Goal: Check status: Check status

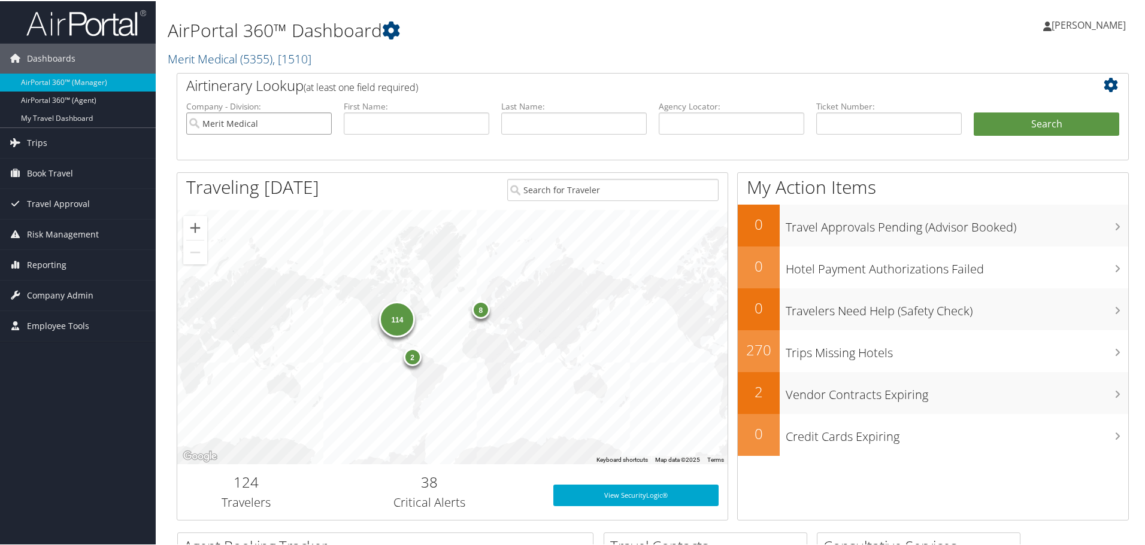
drag, startPoint x: 281, startPoint y: 124, endPoint x: 187, endPoint y: 123, distance: 93.4
click at [187, 123] on input "Merit Medical" at bounding box center [258, 122] width 145 height 22
drag, startPoint x: 684, startPoint y: 124, endPoint x: 781, endPoint y: 129, distance: 97.1
click at [684, 124] on input "text" at bounding box center [731, 122] width 145 height 22
paste input "9ftgn2"
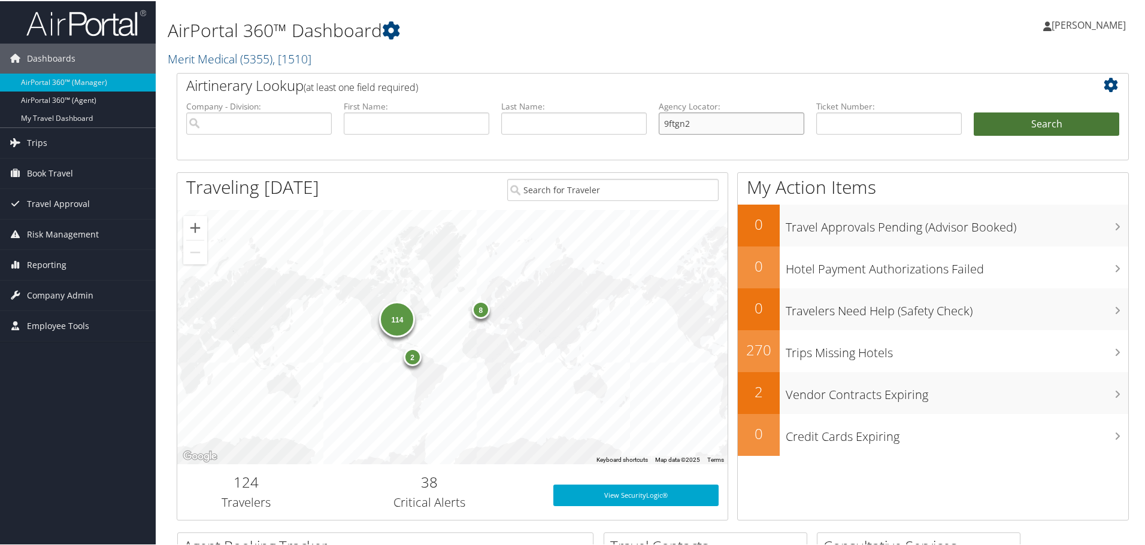
type input "9ftgn2"
click at [1046, 131] on button "Search" at bounding box center [1046, 123] width 145 height 24
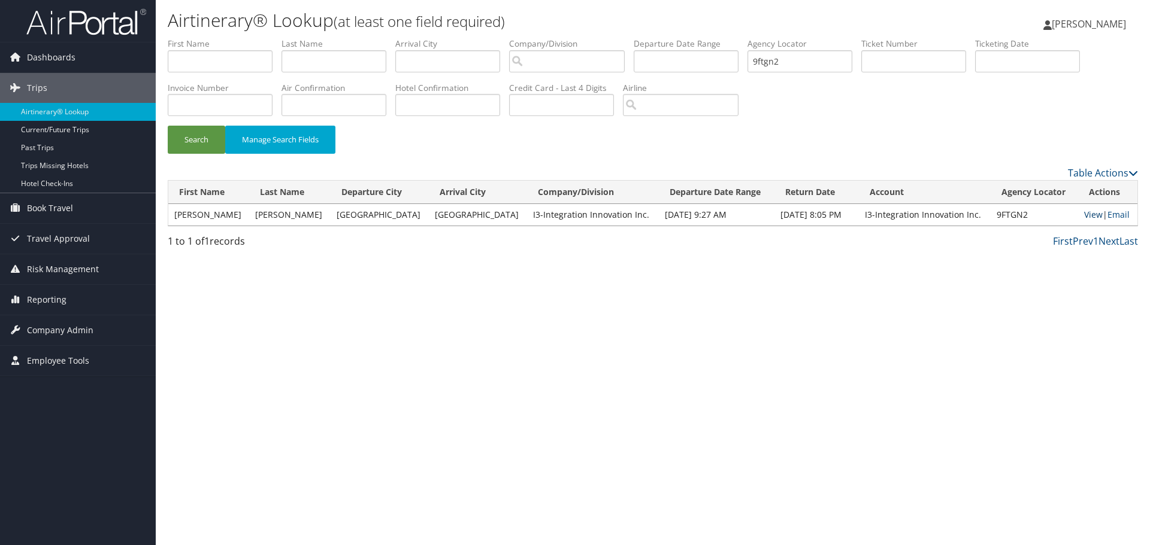
click at [1084, 217] on link "View" at bounding box center [1093, 214] width 19 height 11
drag, startPoint x: 800, startPoint y: 56, endPoint x: 740, endPoint y: 53, distance: 59.9
click at [740, 38] on ul "First Name Last Name Departure City Arrival City Company/Division Airport/City …" at bounding box center [653, 38] width 970 height 0
paste input "0g8hk"
type input "90g8hk"
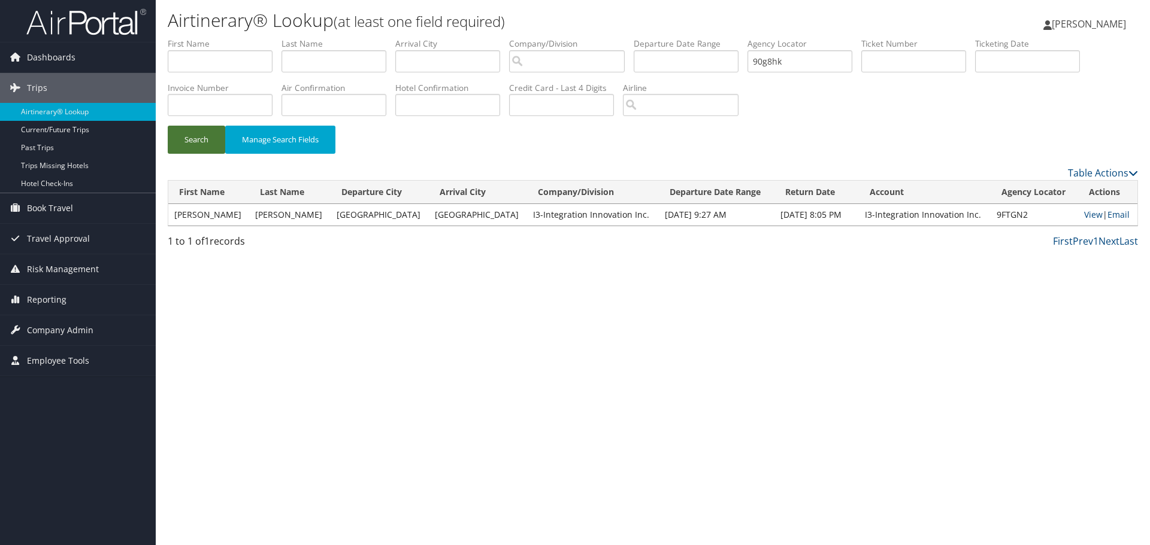
click at [201, 134] on button "Search" at bounding box center [196, 140] width 57 height 28
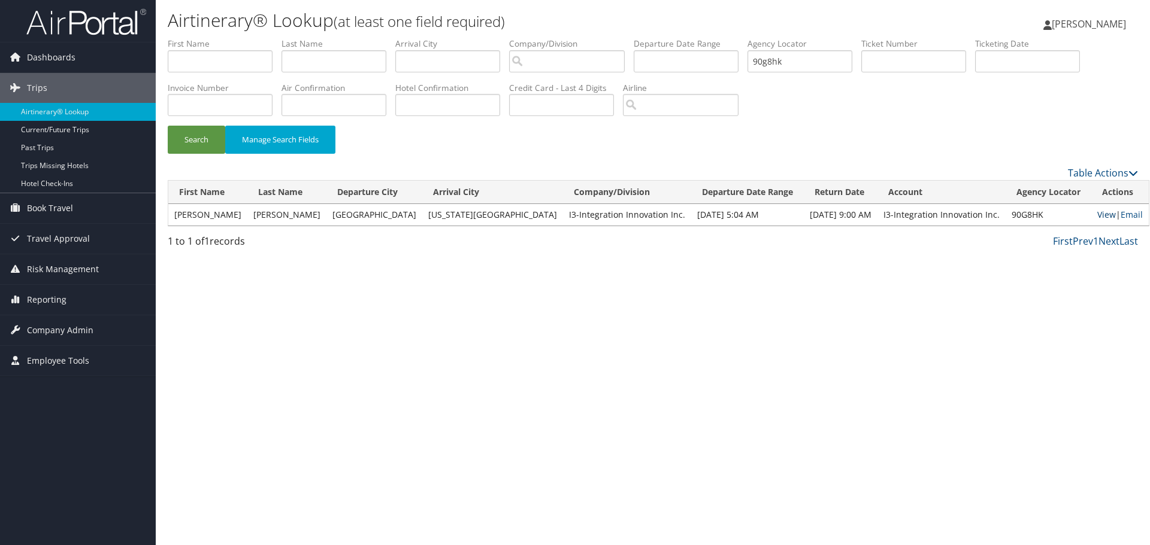
click at [1097, 216] on link "View" at bounding box center [1106, 214] width 19 height 11
drag, startPoint x: 821, startPoint y: 56, endPoint x: 696, endPoint y: 55, distance: 125.1
click at [696, 38] on ul "First Name Last Name Departure City Arrival City Company/Division Airport/City …" at bounding box center [653, 38] width 970 height 0
paste input "0018998576521"
type input "0018998576521"
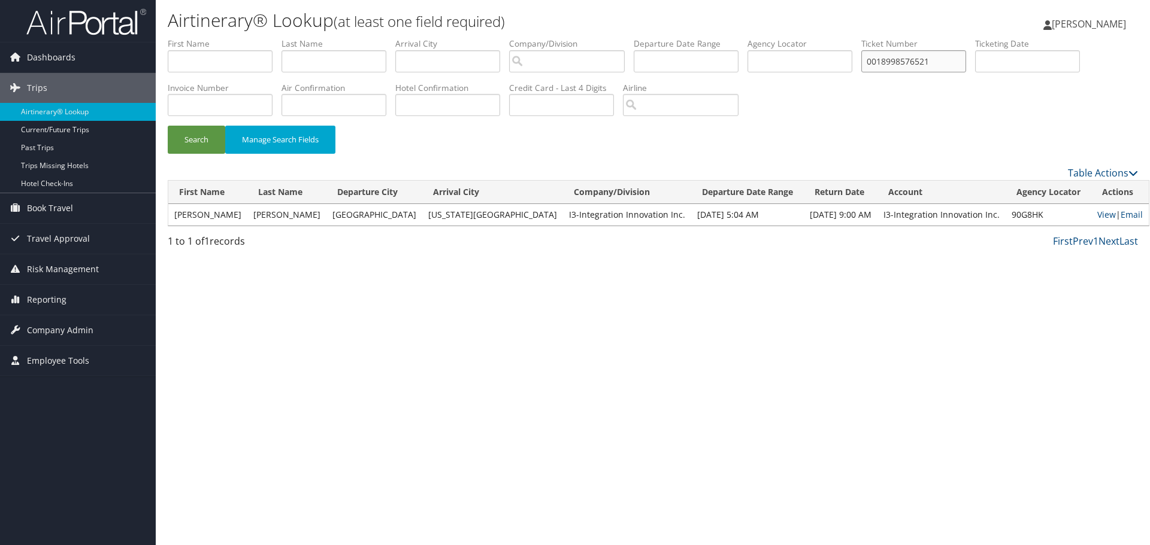
click at [168, 126] on button "Search" at bounding box center [196, 140] width 57 height 28
click at [1097, 214] on link "View" at bounding box center [1106, 214] width 19 height 11
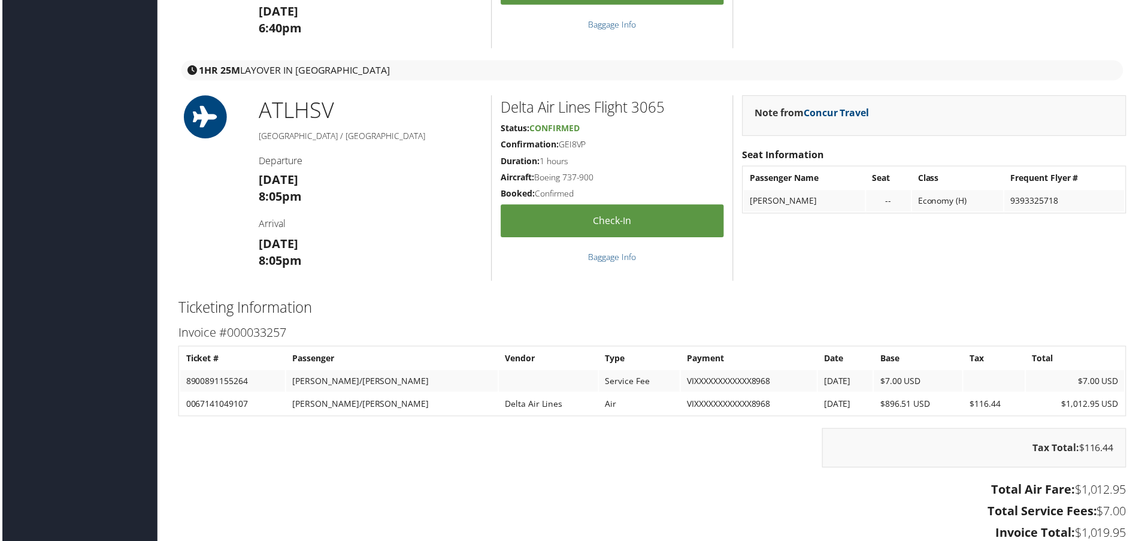
scroll to position [1377, 0]
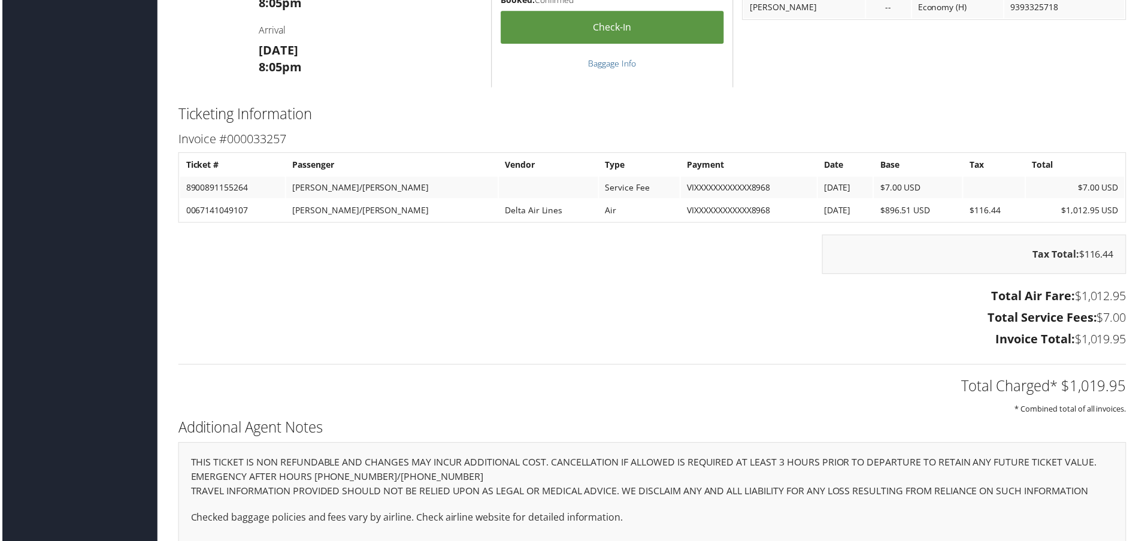
click at [201, 210] on td "0067141049107" at bounding box center [230, 211] width 105 height 22
copy td "0067141049107"
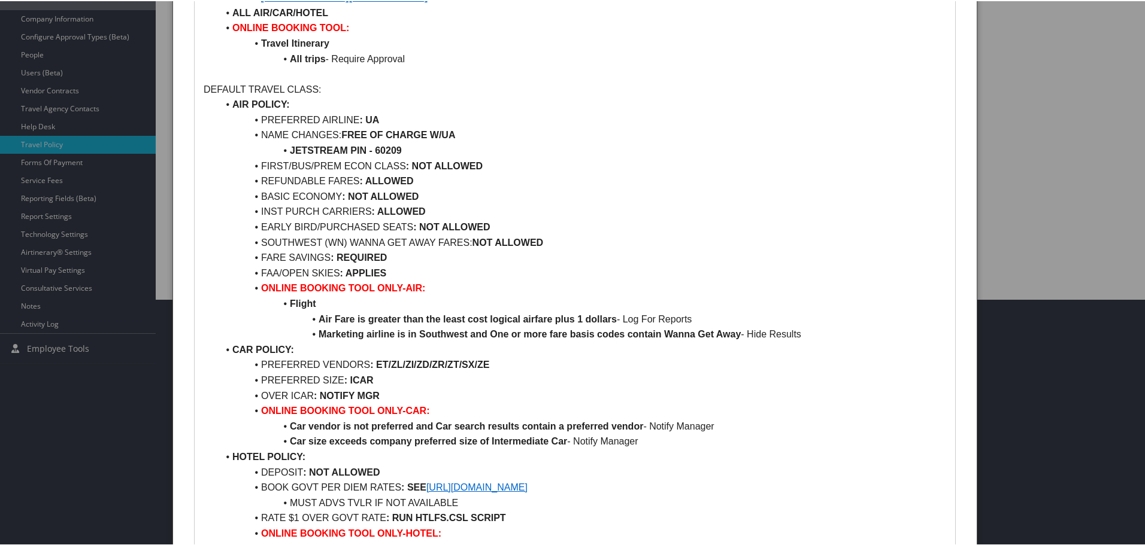
scroll to position [299, 0]
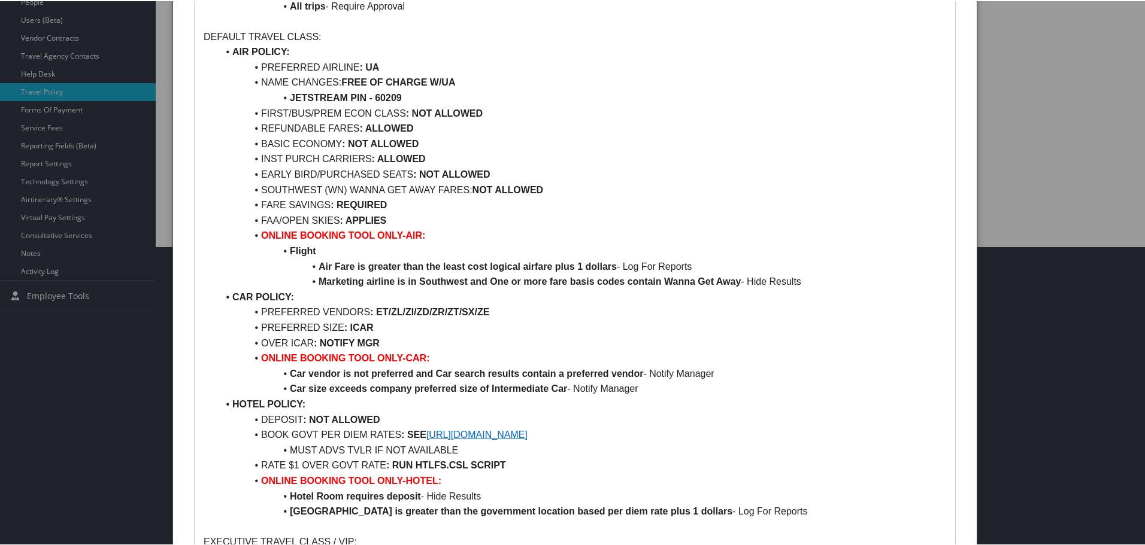
drag, startPoint x: 1149, startPoint y: 2, endPoint x: 951, endPoint y: 90, distance: 217.1
click at [873, 113] on li "FIRST/BUS/PREM ECON CLASS : NOT ALLOWED" at bounding box center [582, 113] width 728 height 16
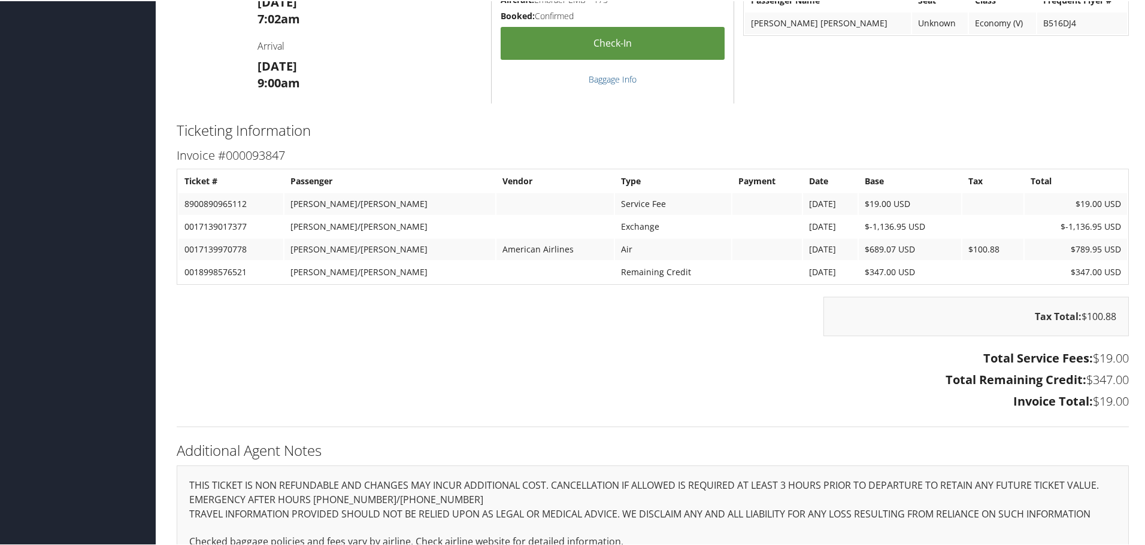
scroll to position [1617, 0]
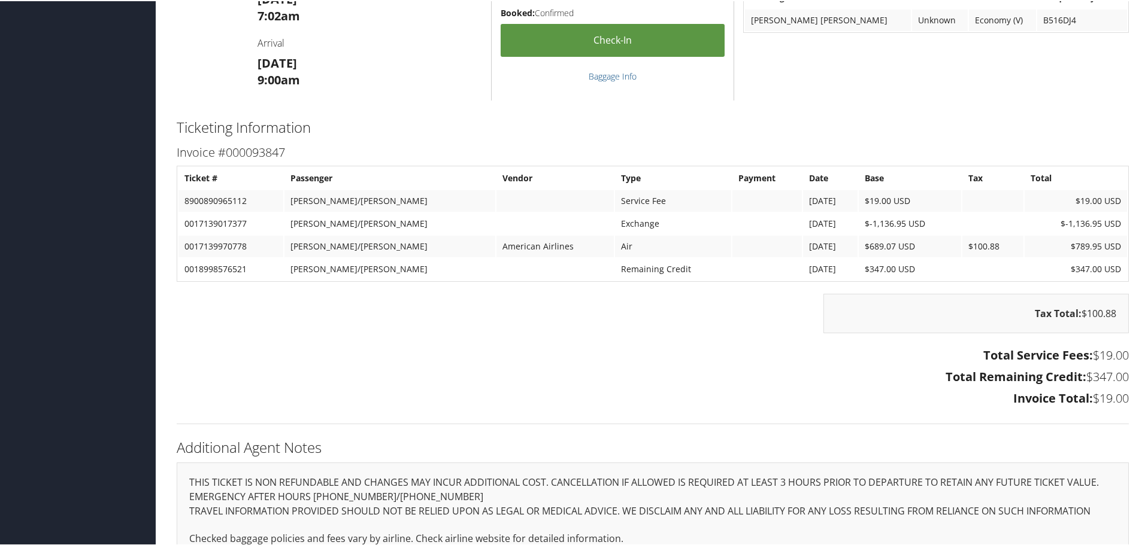
click at [210, 264] on td "0018998576521" at bounding box center [230, 268] width 105 height 22
copy td "0018998576521"
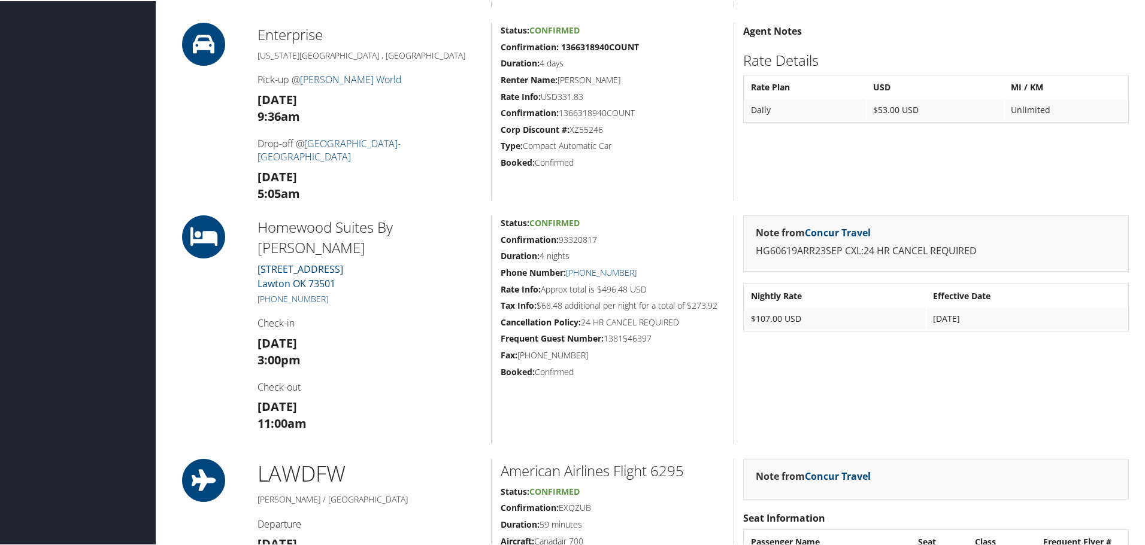
scroll to position [1612, 0]
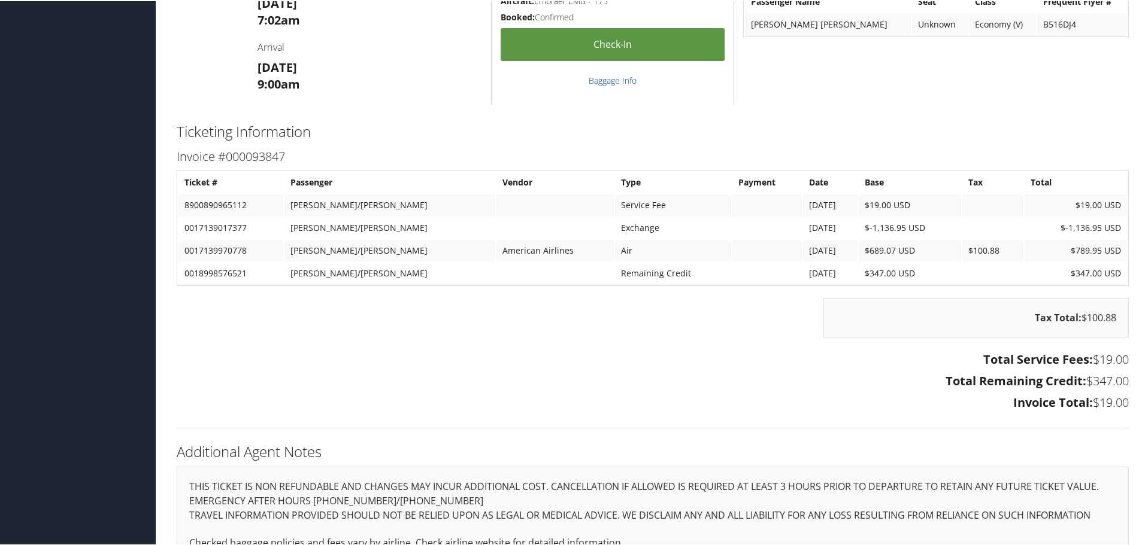
click at [204, 272] on td "0018998576521" at bounding box center [230, 273] width 105 height 22
copy td "0018998576521"
click at [233, 275] on td "0018998576521" at bounding box center [230, 273] width 105 height 22
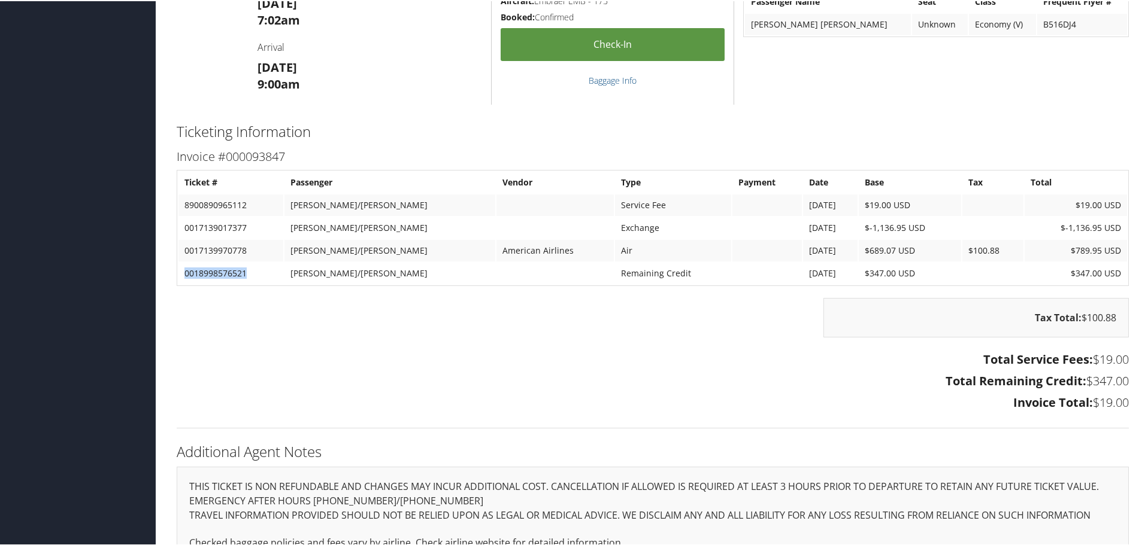
click at [233, 275] on td "0018998576521" at bounding box center [230, 273] width 105 height 22
click at [206, 274] on td "0018998576521" at bounding box center [230, 273] width 105 height 22
click at [205, 275] on td "0018998576521" at bounding box center [230, 273] width 105 height 22
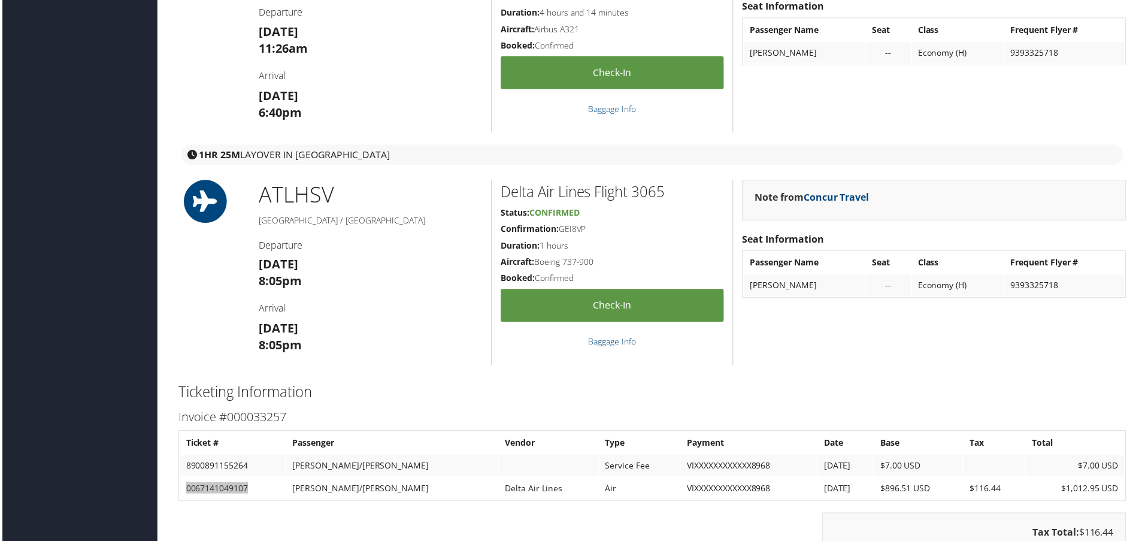
scroll to position [1116, 0]
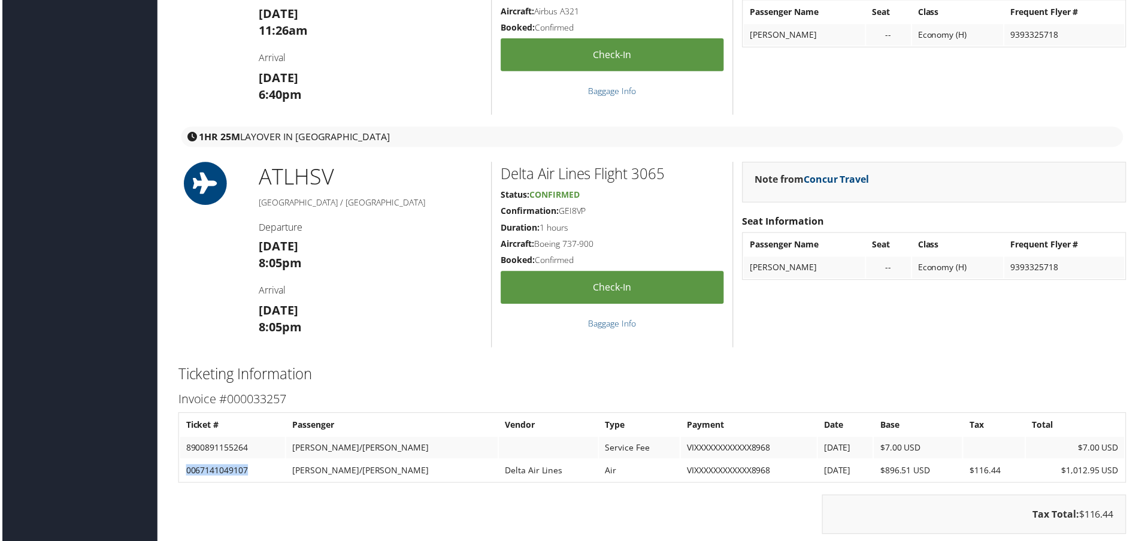
click at [207, 471] on td "0067141049107" at bounding box center [230, 472] width 105 height 22
click at [198, 473] on td "0067141049107" at bounding box center [230, 472] width 105 height 22
copy td "0067141049107"
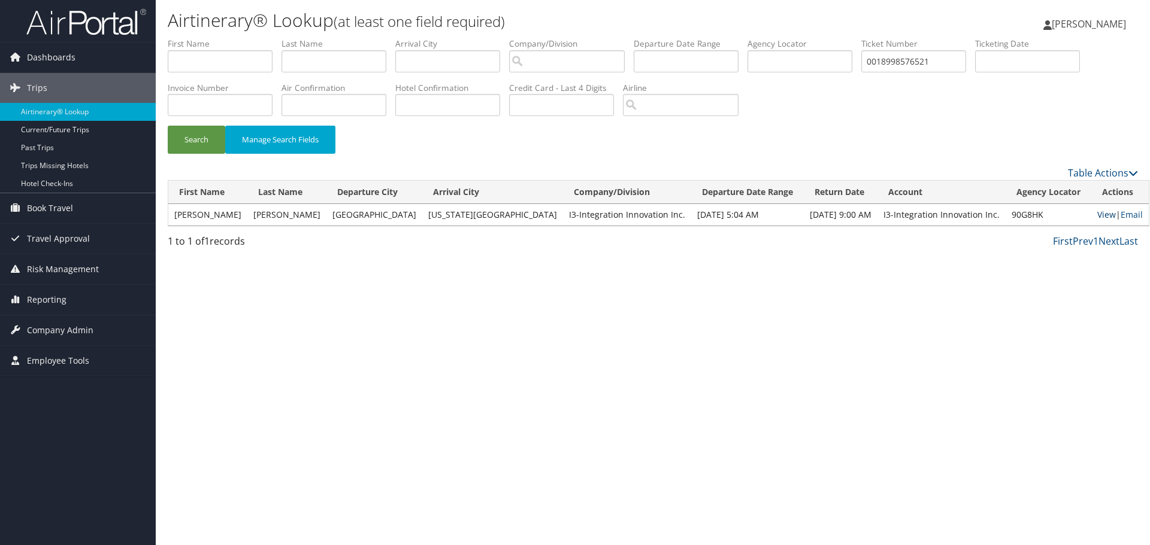
click at [1097, 216] on link "View" at bounding box center [1106, 214] width 19 height 11
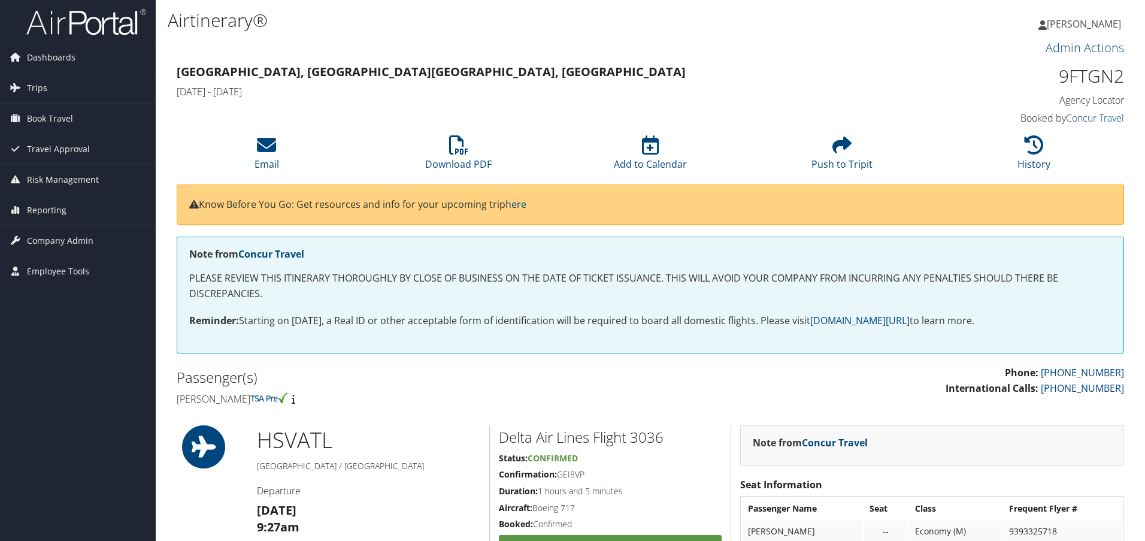
scroll to position [1116, 0]
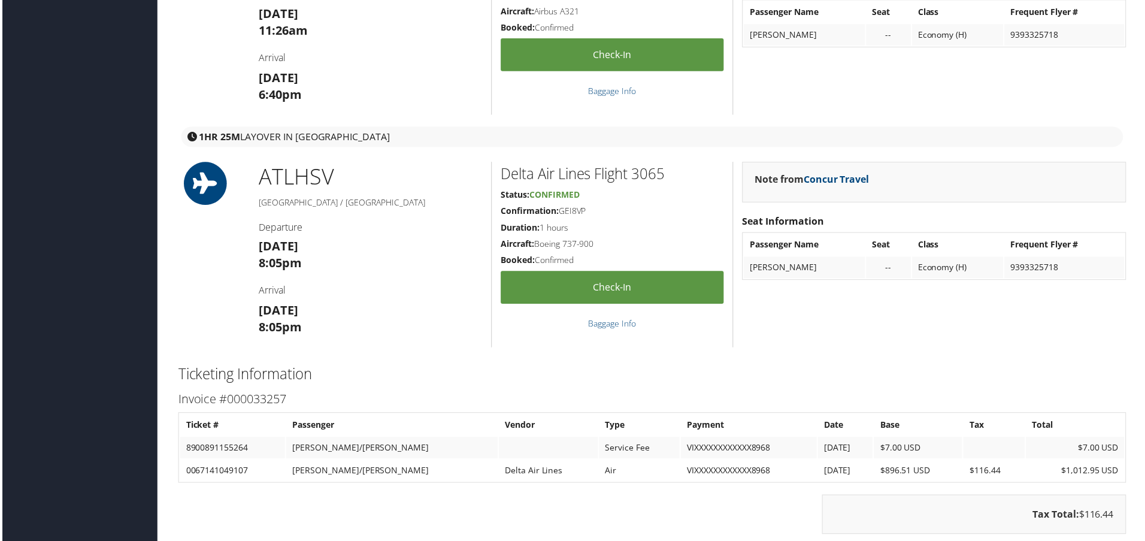
click at [199, 470] on td "0067141049107" at bounding box center [230, 472] width 105 height 22
copy td "0067141049107"
